Goal: Information Seeking & Learning: Check status

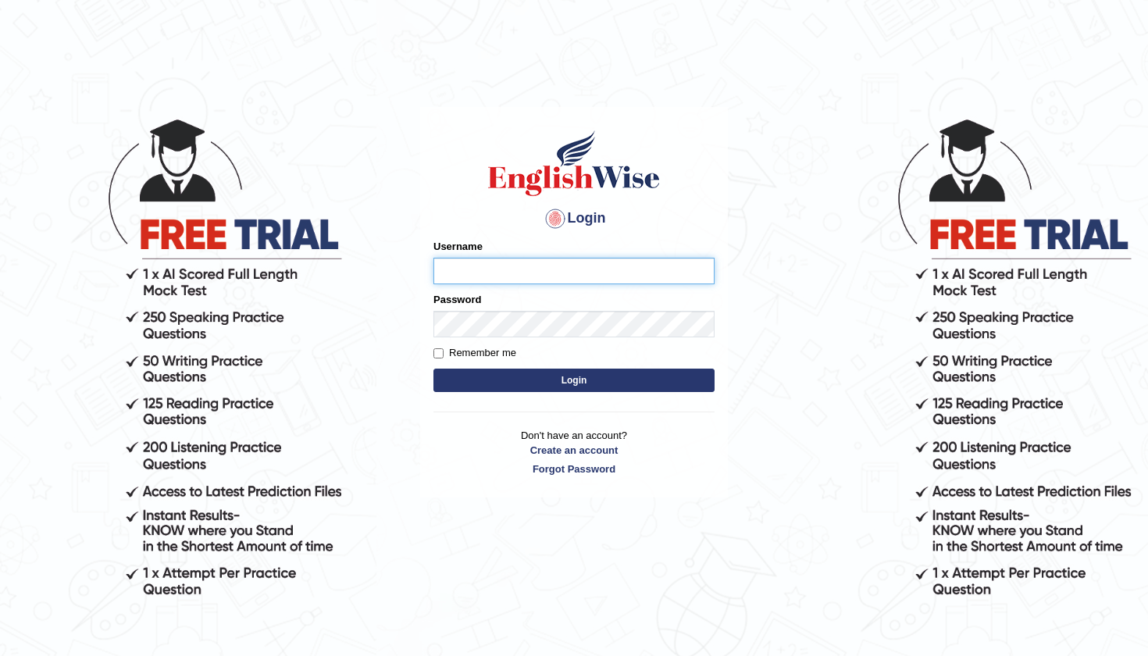
type input "diksha_pte"
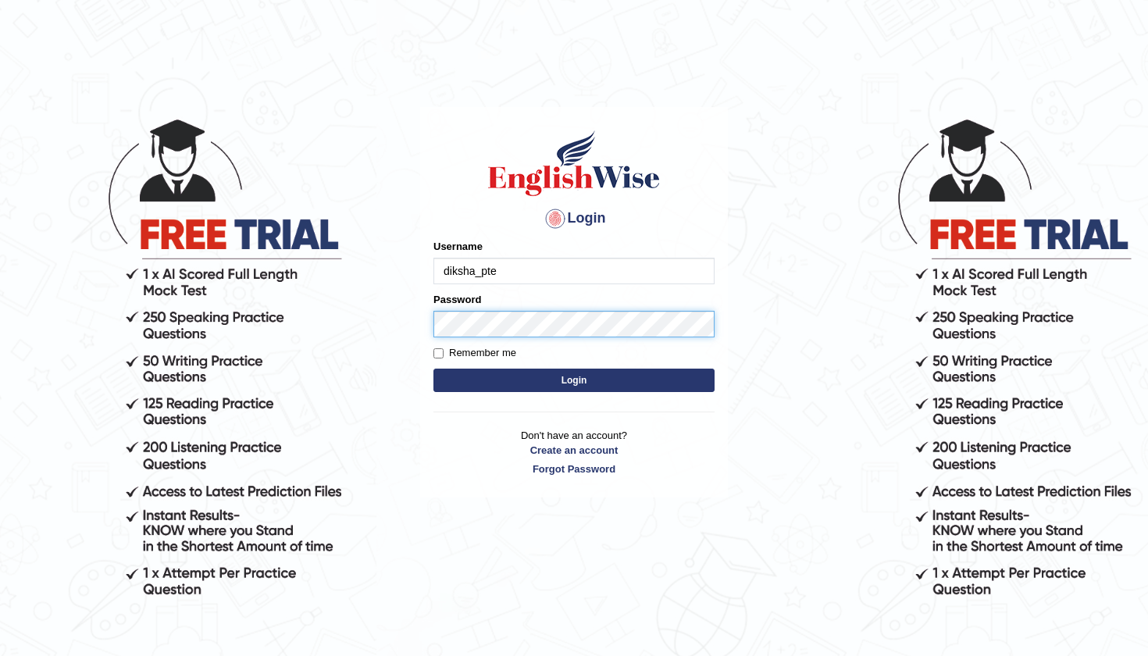
click at [448, 287] on button "Login" at bounding box center [574, 380] width 281 height 23
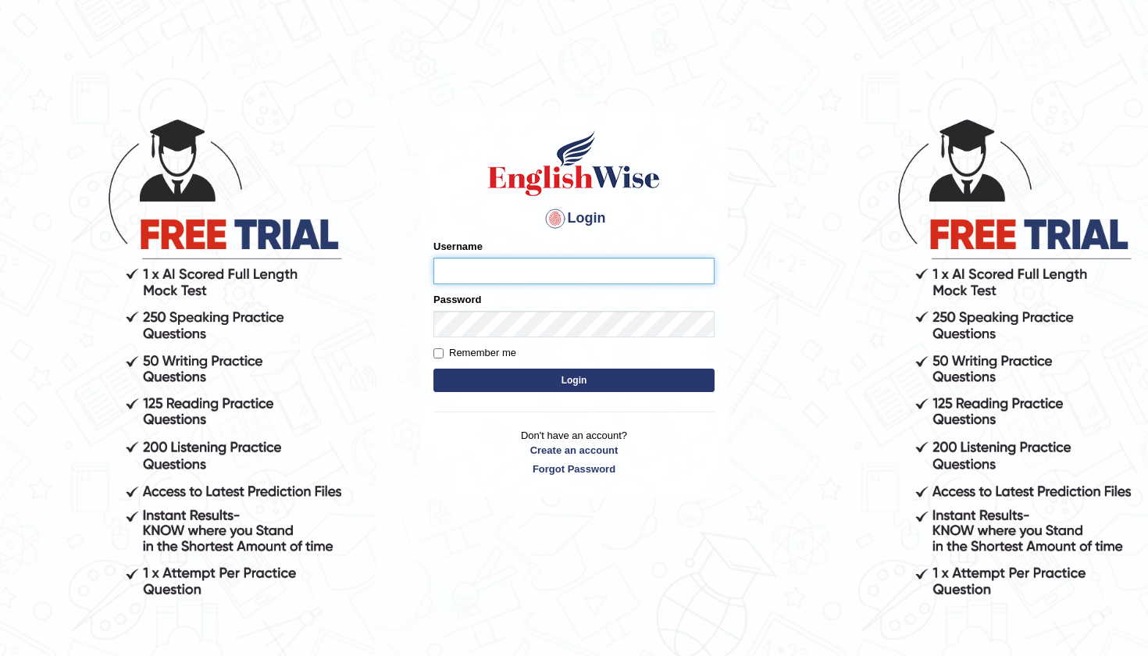
type input "diksha_pte"
click at [566, 374] on button "Login" at bounding box center [574, 380] width 281 height 23
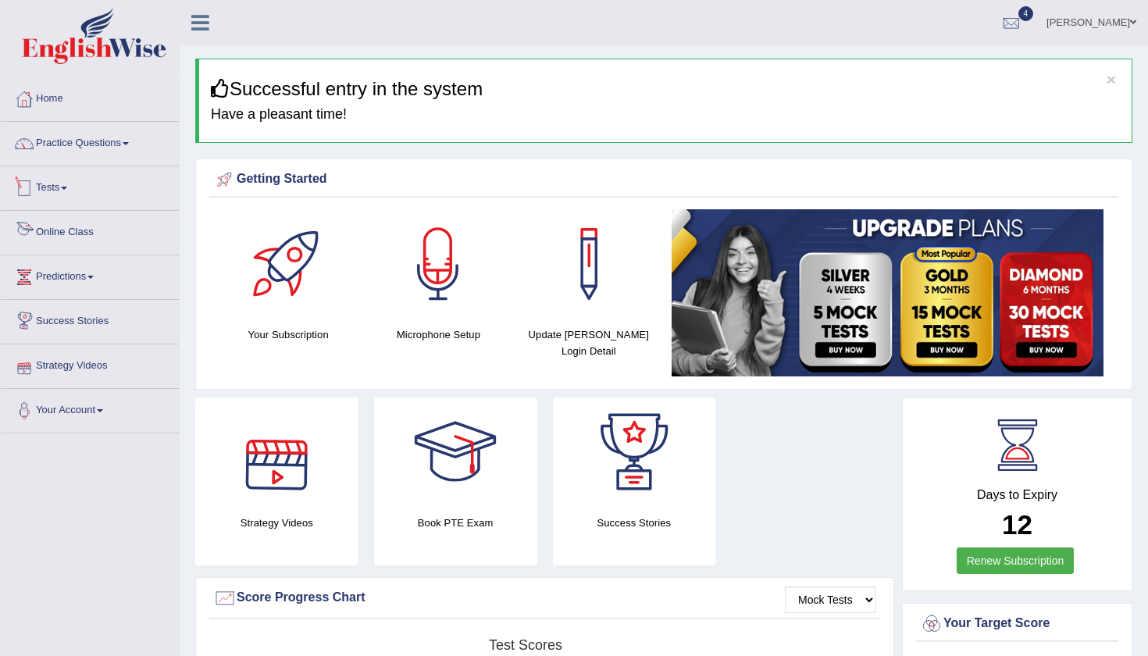
click at [86, 179] on link "Tests" at bounding box center [90, 185] width 178 height 39
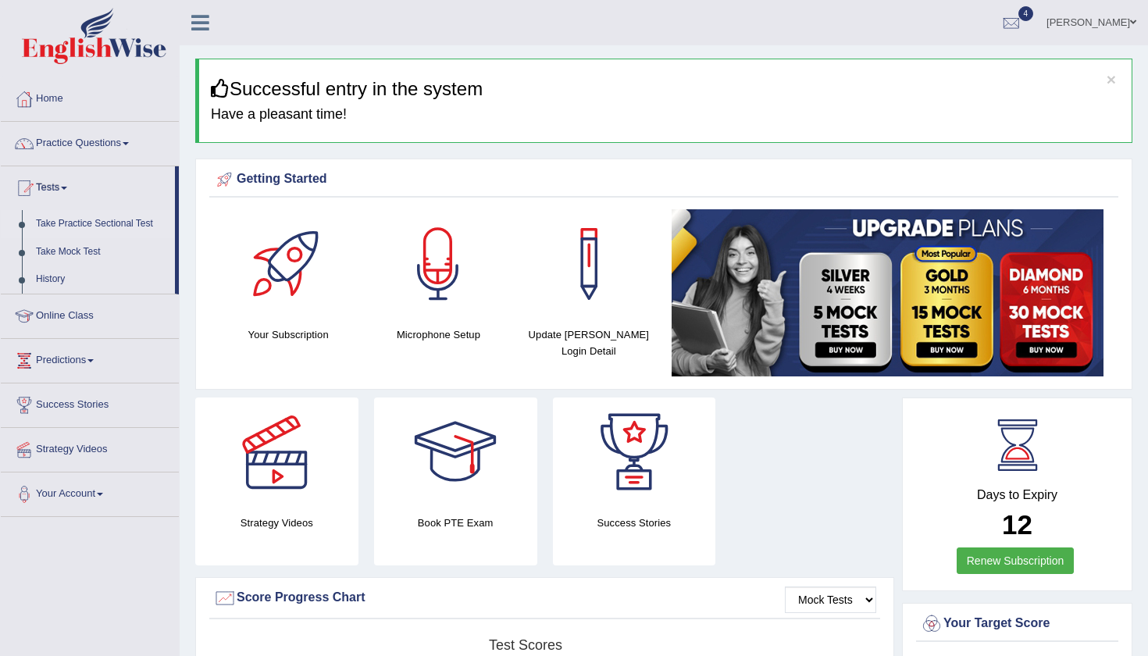
click at [90, 224] on link "Take Practice Sectional Test" at bounding box center [102, 224] width 146 height 28
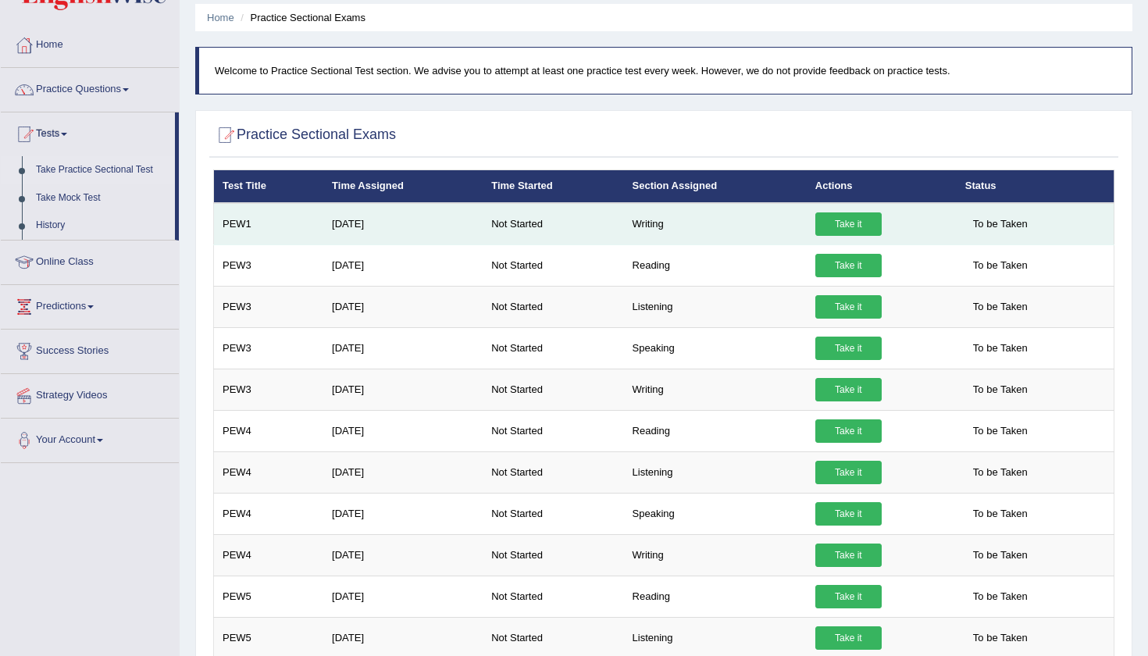
scroll to position [62, 0]
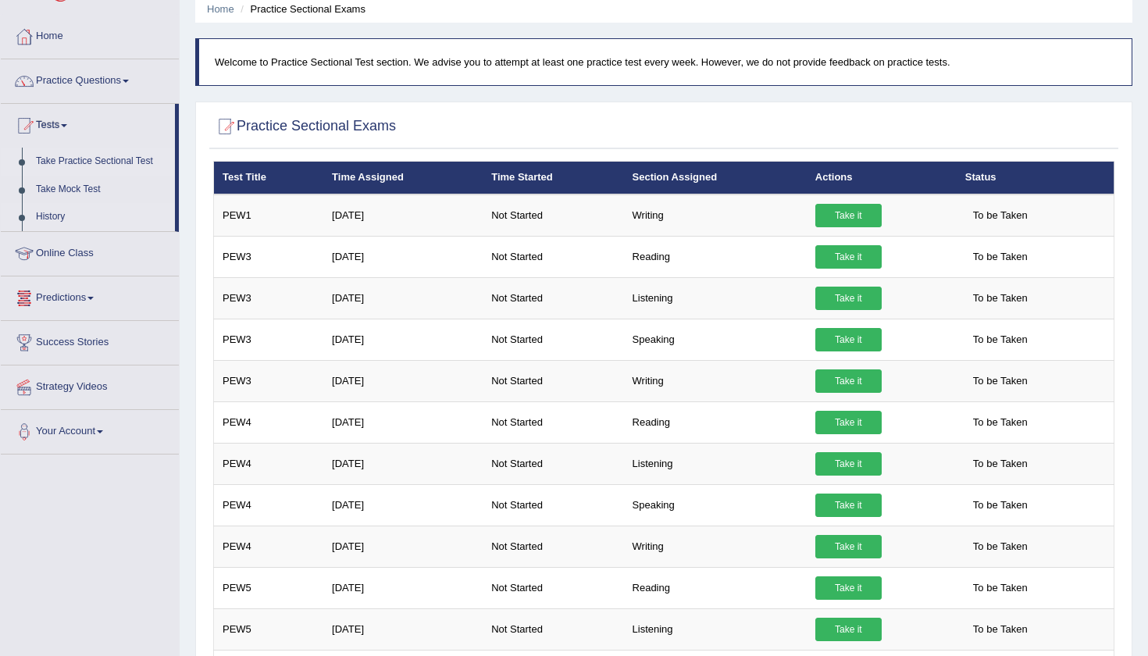
click at [52, 216] on link "History" at bounding box center [102, 217] width 146 height 28
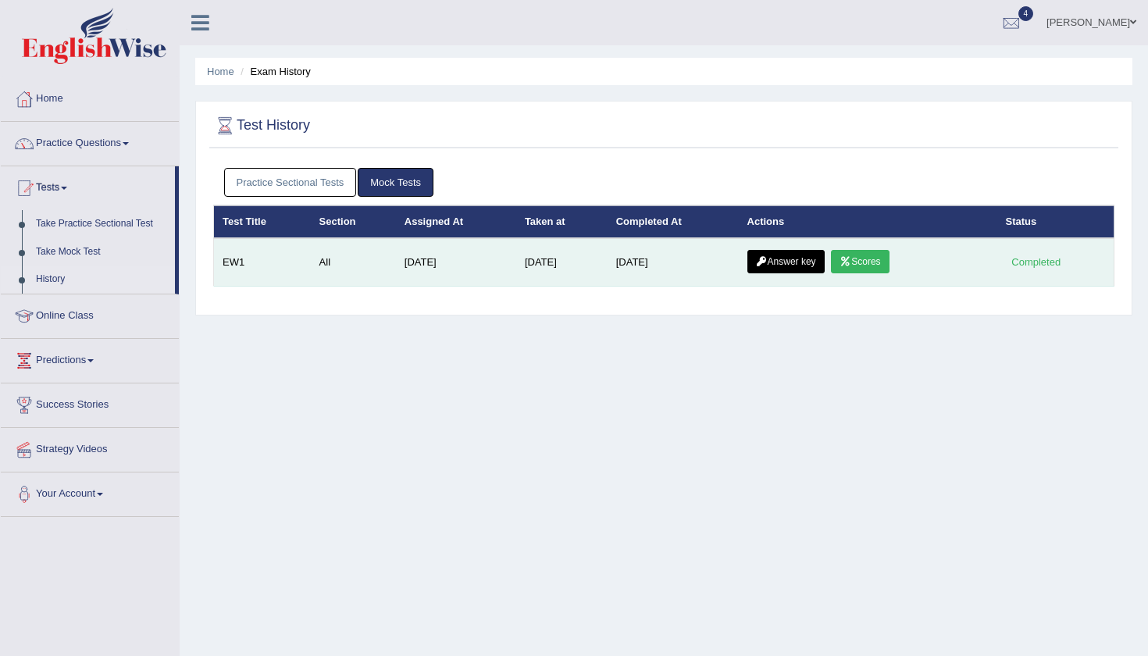
click at [871, 266] on link "Scores" at bounding box center [860, 261] width 58 height 23
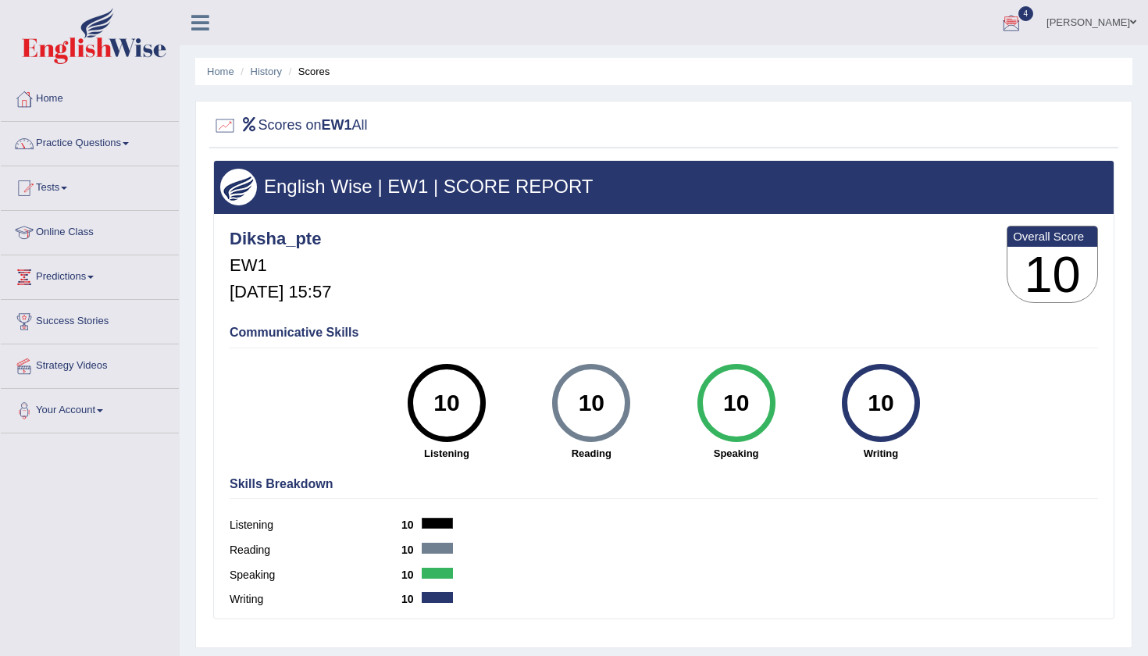
click at [1023, 31] on div at bounding box center [1011, 23] width 23 height 23
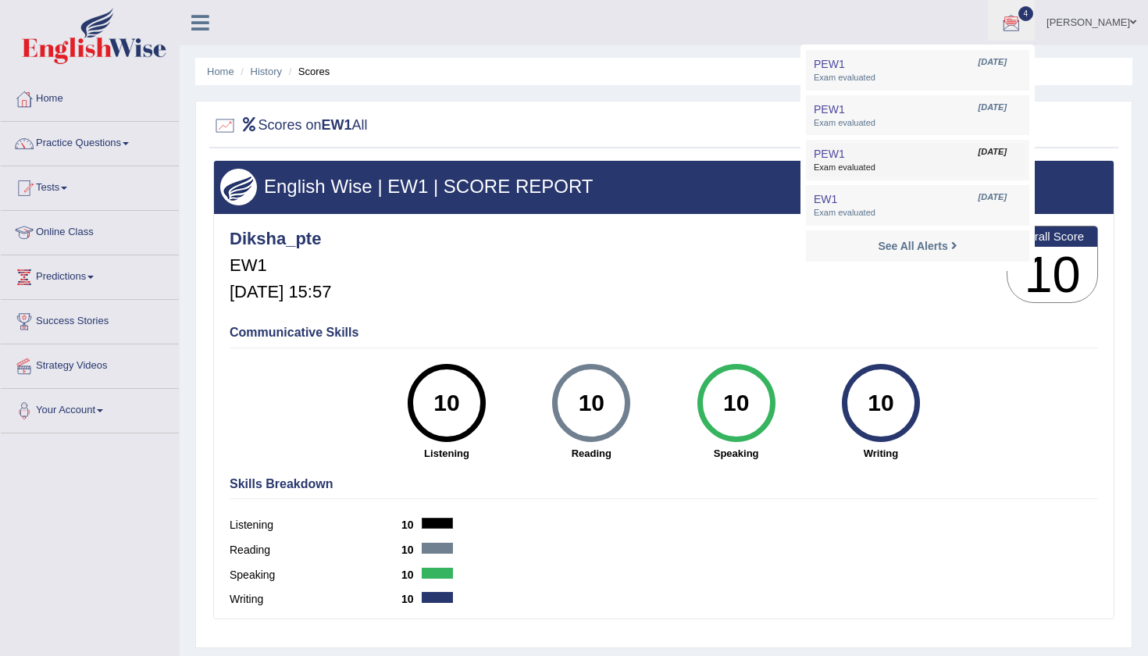
click at [909, 150] on link "PEW1 Oct 10, 2025 Exam evaluated" at bounding box center [918, 160] width 216 height 33
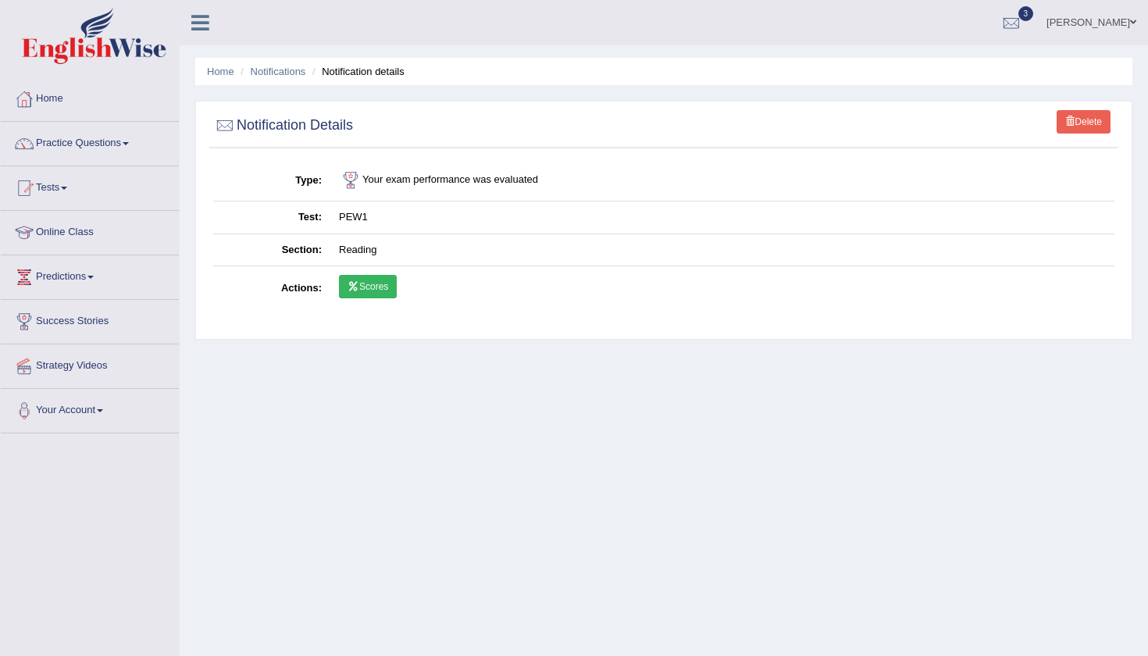
click at [374, 286] on link "Scores" at bounding box center [368, 286] width 58 height 23
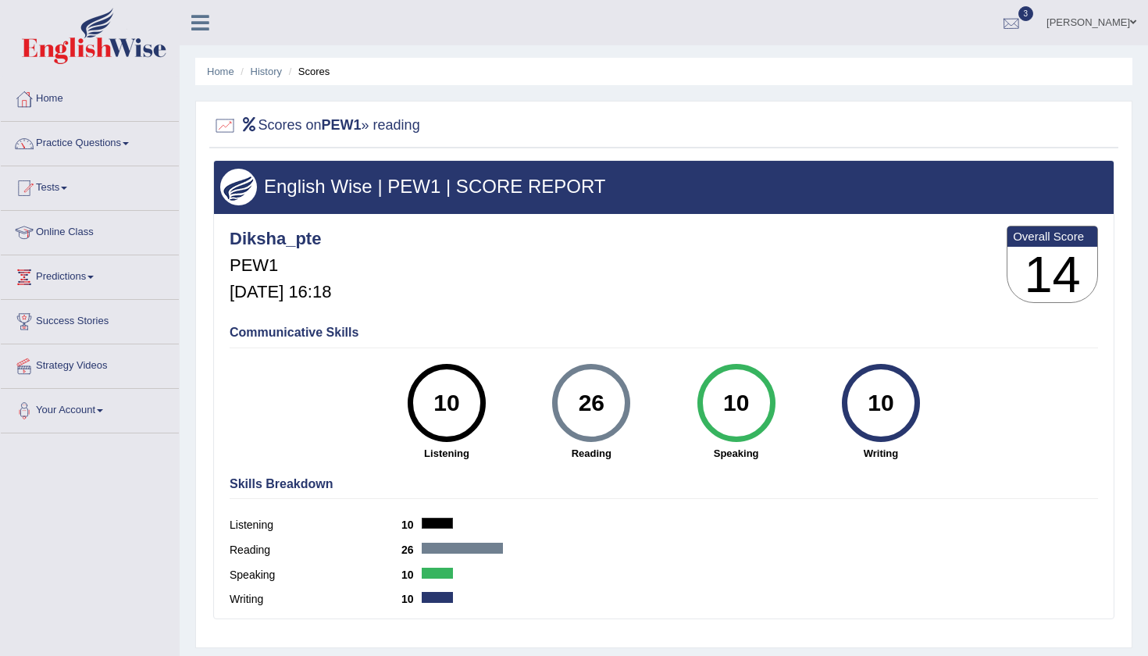
click at [1023, 28] on div at bounding box center [1011, 23] width 23 height 23
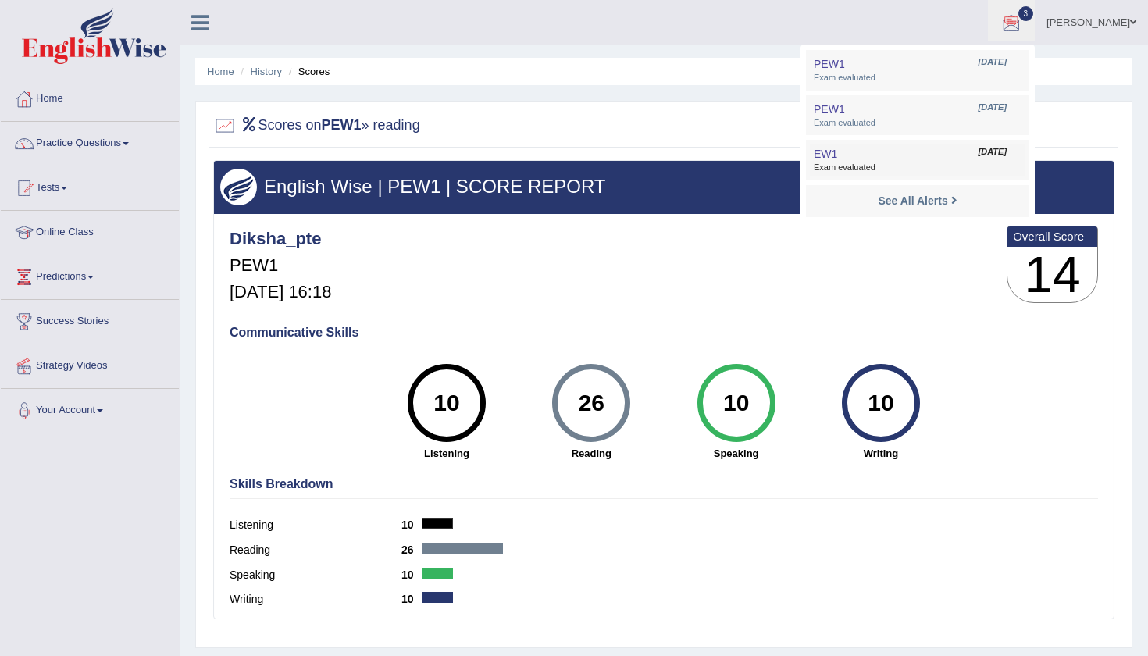
click at [933, 145] on link "EW1 [DATE] Exam evaluated" at bounding box center [918, 160] width 216 height 33
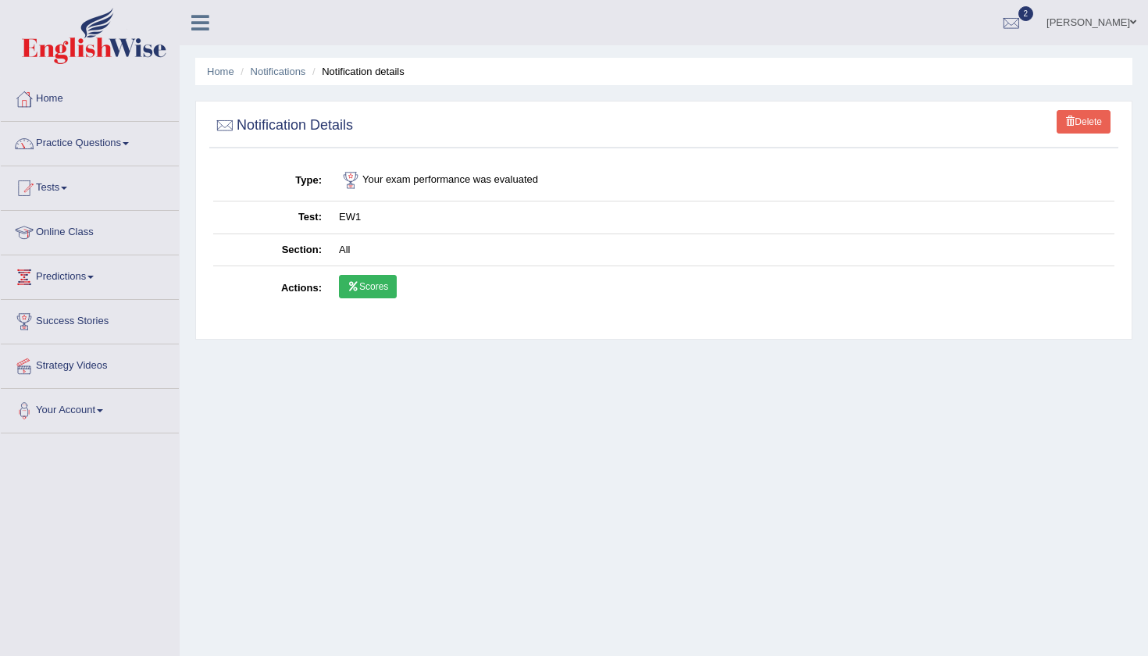
click at [356, 282] on icon at bounding box center [354, 286] width 12 height 9
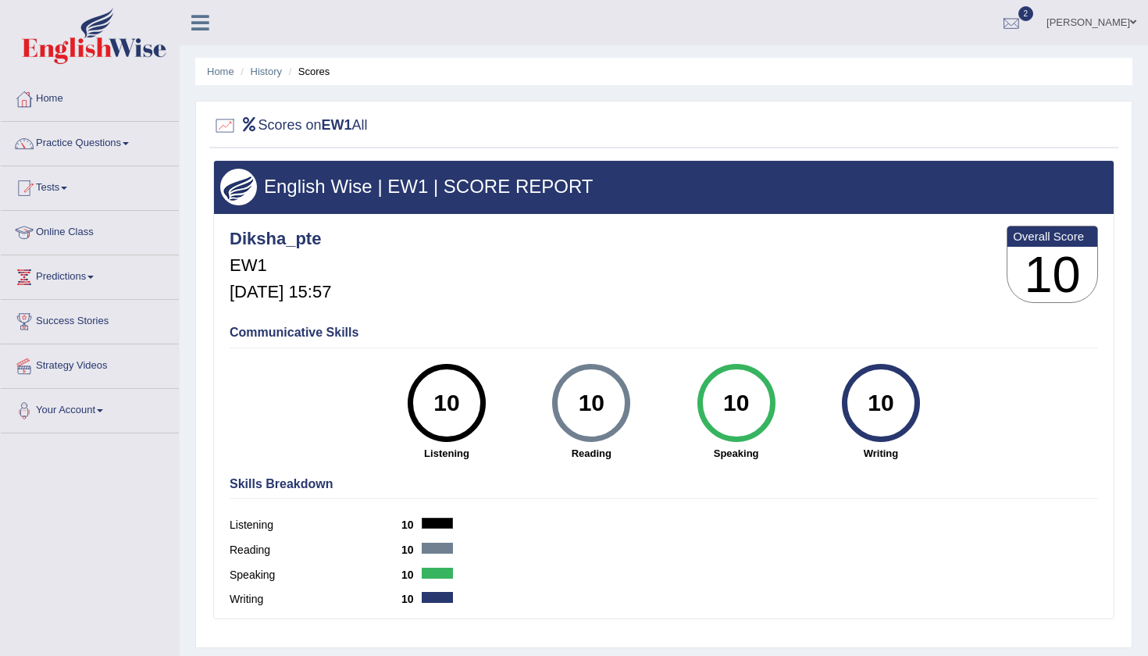
click at [1023, 20] on div at bounding box center [1011, 23] width 23 height 23
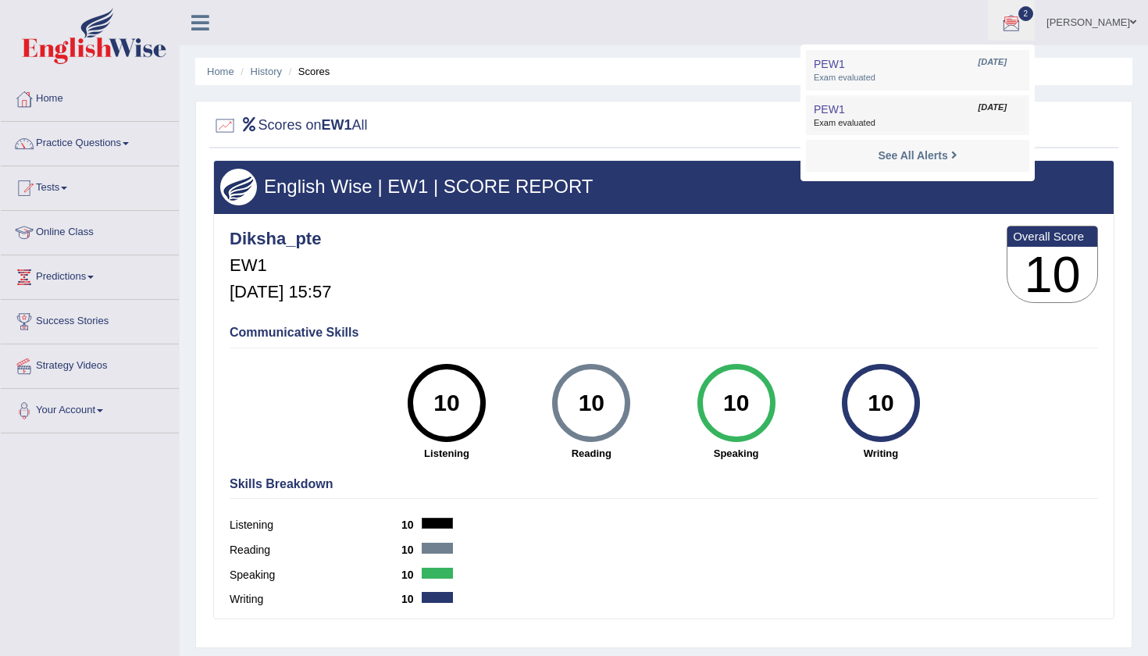
click at [955, 112] on link "PEW1 Oct 10, 2025 Exam evaluated" at bounding box center [918, 115] width 216 height 33
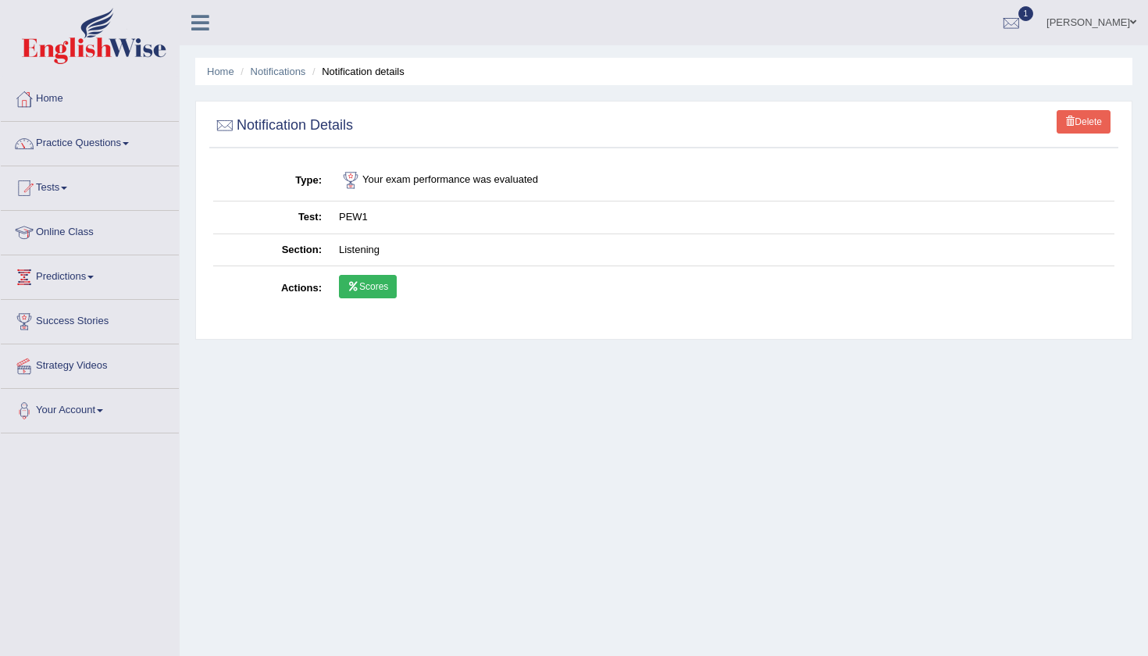
click at [366, 284] on link "Scores" at bounding box center [368, 286] width 58 height 23
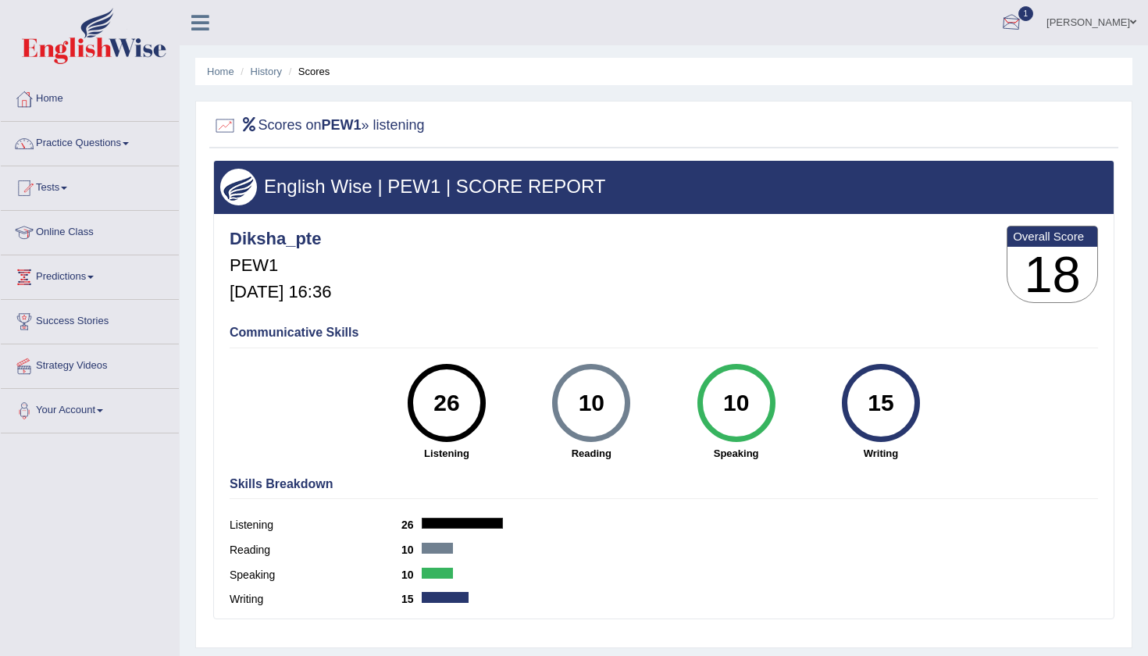
click at [1023, 23] on div at bounding box center [1011, 23] width 23 height 23
click at [933, 62] on link "PEW1 Oct 10, 2025 Exam evaluated" at bounding box center [918, 70] width 216 height 33
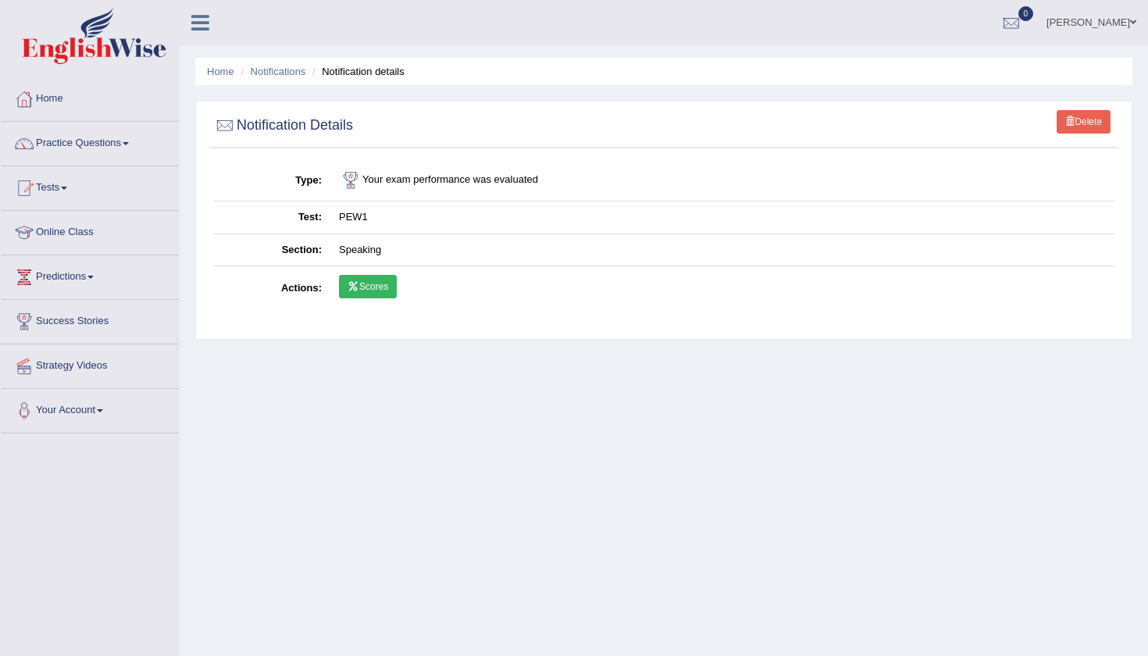
click at [376, 287] on link "Scores" at bounding box center [368, 286] width 58 height 23
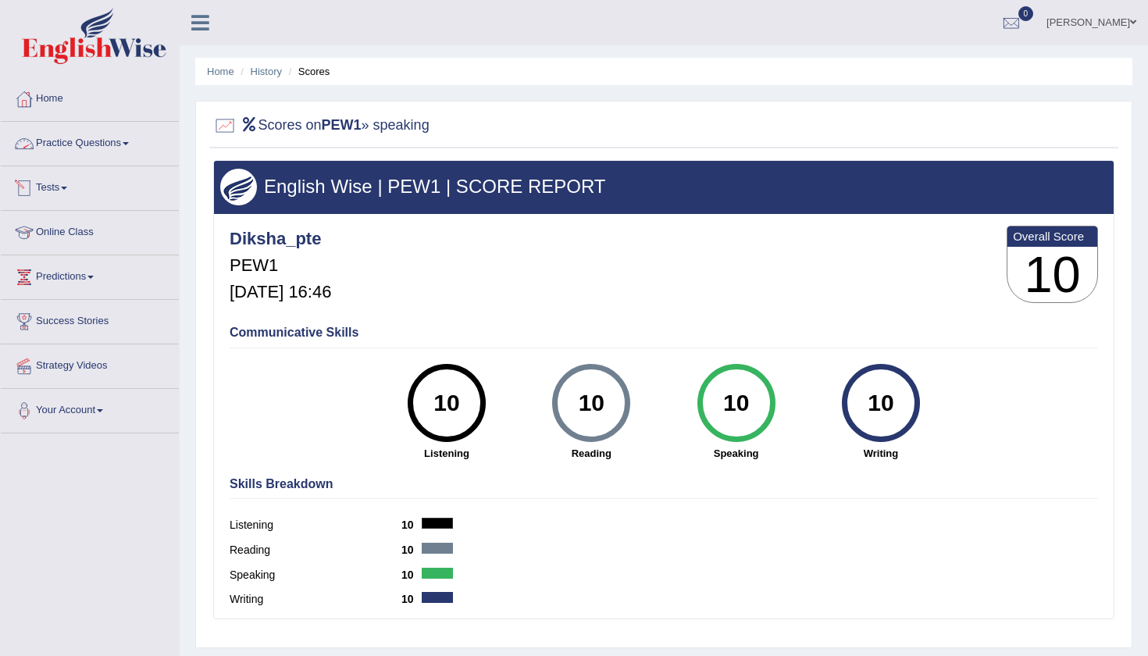
click at [62, 179] on link "Tests" at bounding box center [90, 185] width 178 height 39
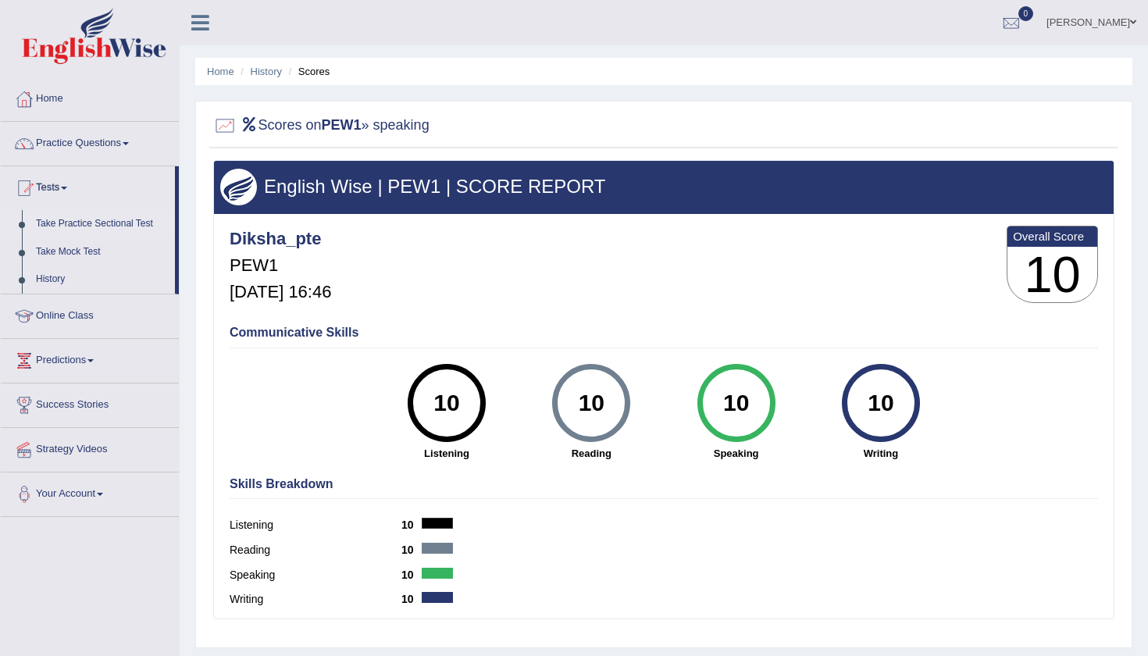
click at [73, 225] on link "Take Practice Sectional Test" at bounding box center [102, 224] width 146 height 28
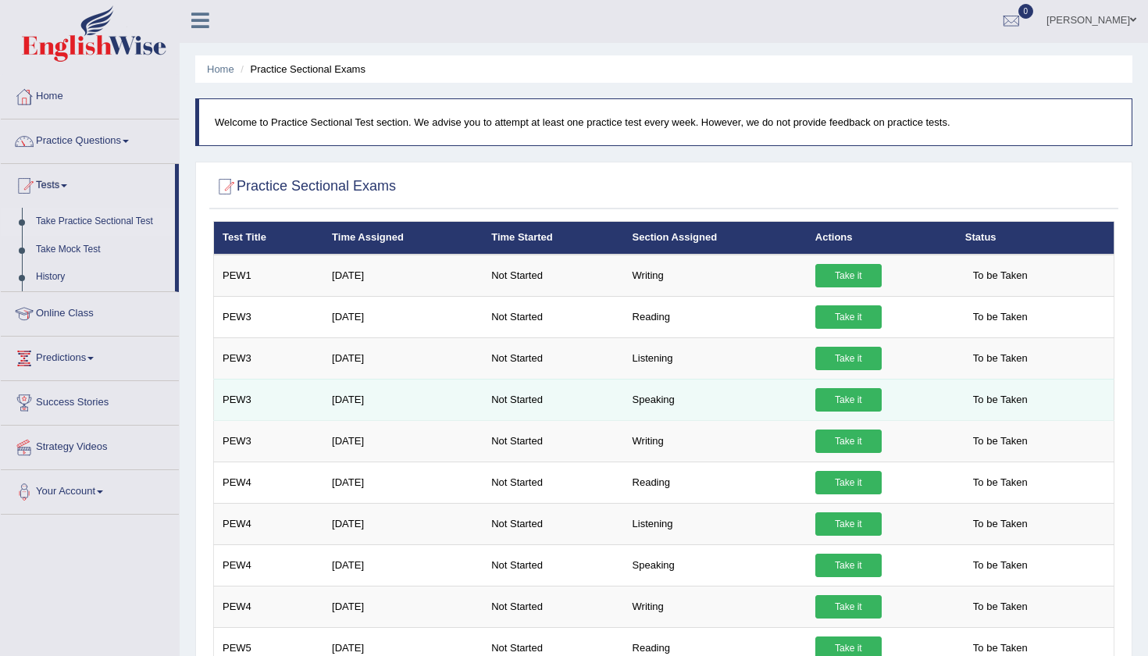
scroll to position [1, 0]
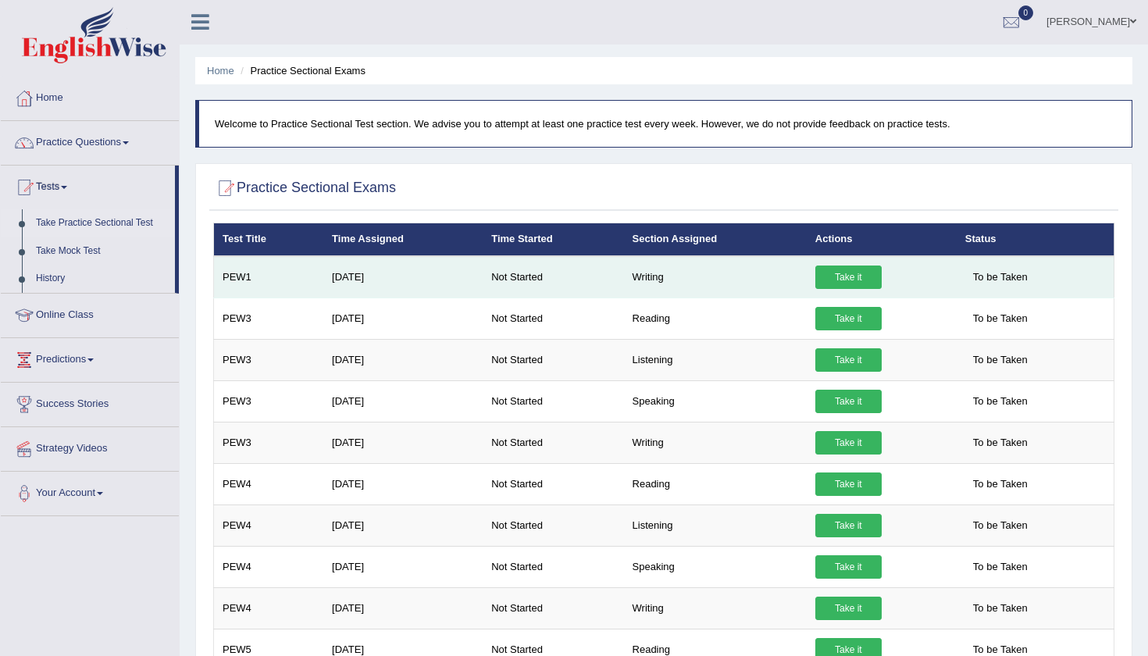
click at [852, 277] on link "Take it" at bounding box center [849, 277] width 66 height 23
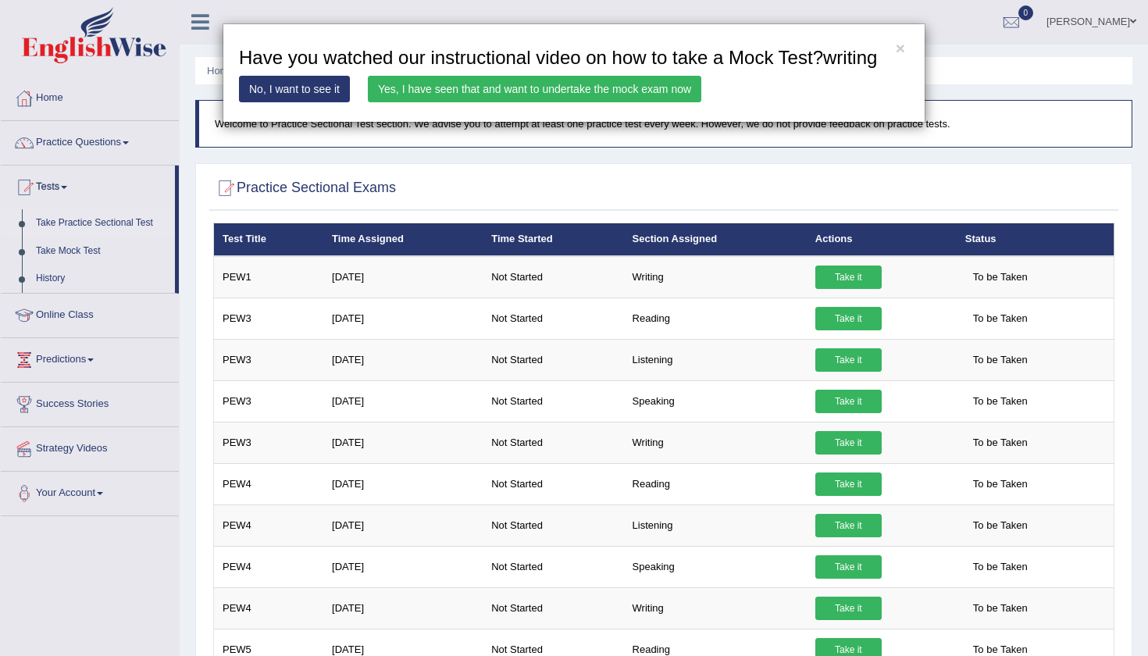
click at [652, 102] on link "Yes, I have seen that and want to undertake the mock exam now" at bounding box center [535, 89] width 334 height 27
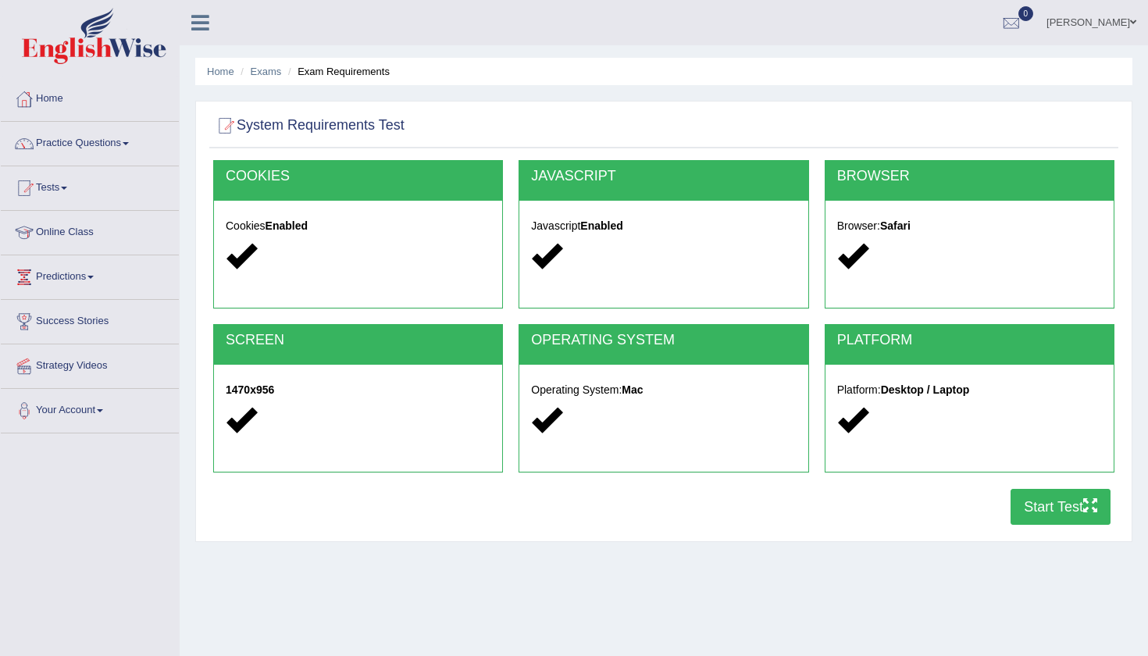
click at [1029, 513] on button "Start Test" at bounding box center [1061, 507] width 100 height 36
